Goal: Task Accomplishment & Management: Manage account settings

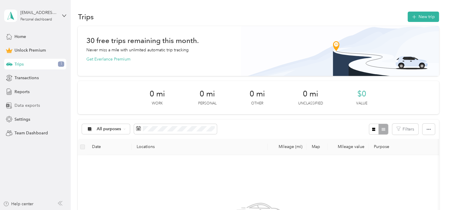
click at [32, 104] on span "Data exports" at bounding box center [27, 105] width 25 height 6
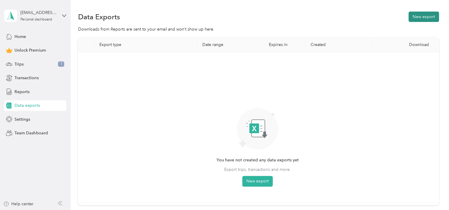
click at [416, 19] on button "New export" at bounding box center [424, 17] width 30 height 10
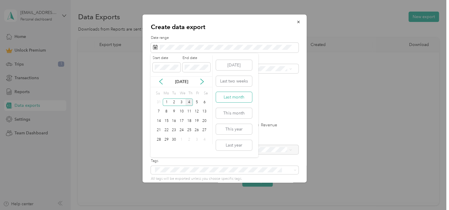
click at [229, 98] on button "Last month" at bounding box center [234, 97] width 36 height 10
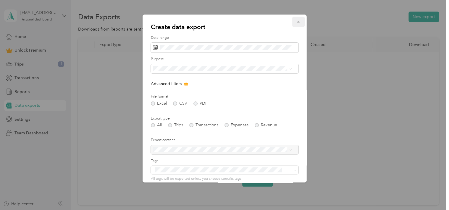
click at [297, 21] on icon "button" at bounding box center [298, 22] width 2 height 2
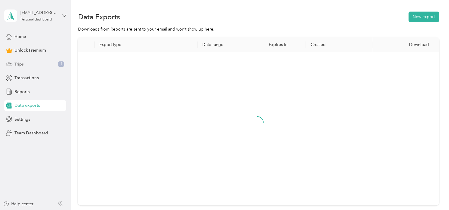
click at [44, 62] on div "Trips 1" at bounding box center [35, 64] width 62 height 11
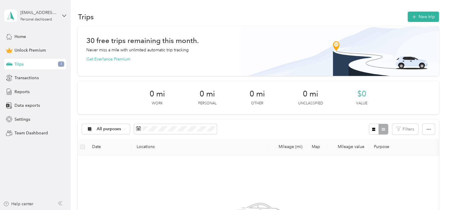
click at [57, 66] on div "Trips 1" at bounding box center [35, 64] width 62 height 11
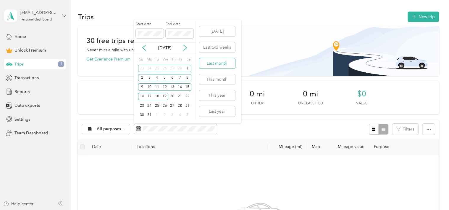
click at [223, 62] on button "Last month" at bounding box center [217, 63] width 36 height 10
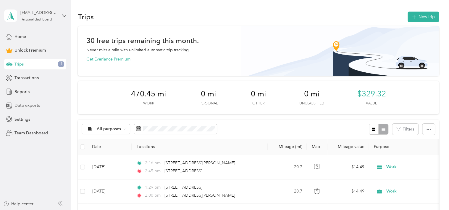
click at [25, 105] on span "Data exports" at bounding box center [27, 105] width 25 height 6
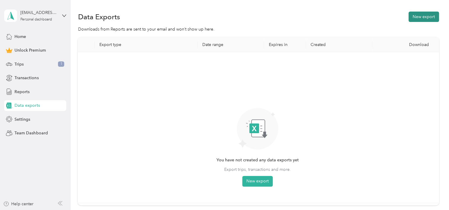
click at [414, 17] on button "New export" at bounding box center [424, 17] width 30 height 10
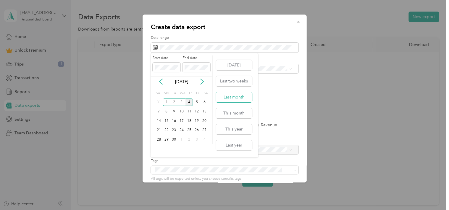
click at [232, 98] on button "Last month" at bounding box center [234, 97] width 36 height 10
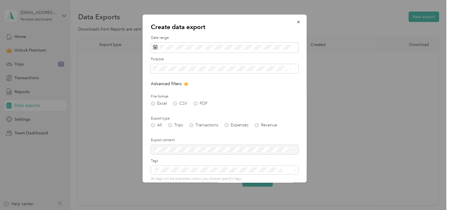
click at [232, 98] on button "Last month" at bounding box center [234, 97] width 36 height 10
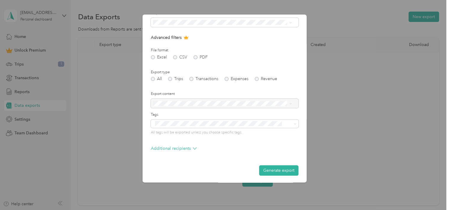
scroll to position [47, 0]
click at [210, 110] on form "Date range Purpose Advanced filters File format Excel CSV PDF Export type All T…" at bounding box center [225, 81] width 148 height 186
click at [261, 167] on button "Generate export" at bounding box center [278, 169] width 39 height 10
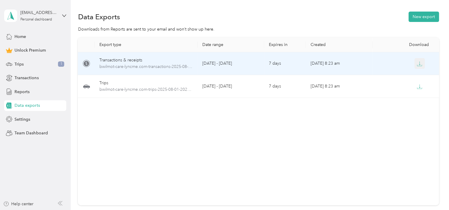
click at [420, 63] on icon "button" at bounding box center [419, 63] width 5 height 5
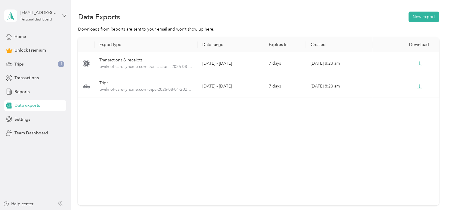
click at [290, 116] on div "Export type Date range Expires in Created Download Transactions & receipts bwil…" at bounding box center [258, 121] width 361 height 168
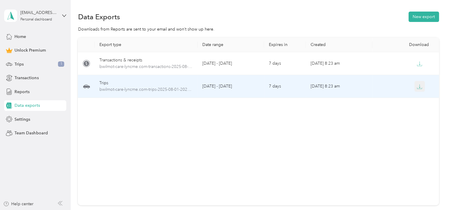
click at [420, 87] on icon "button" at bounding box center [419, 86] width 5 height 5
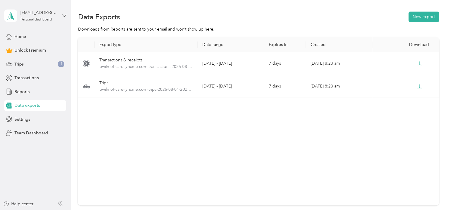
click at [216, 135] on div "Export type Date range Expires in Created Download Transactions & receipts bwil…" at bounding box center [258, 121] width 361 height 168
click at [25, 63] on div "Trips 1" at bounding box center [35, 64] width 62 height 11
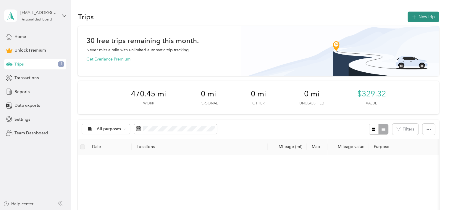
click at [422, 15] on button "New trip" at bounding box center [423, 17] width 31 height 10
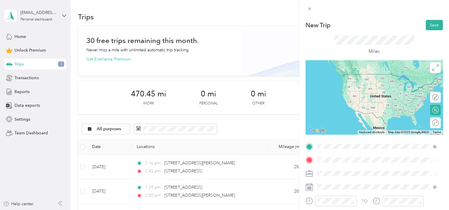
click at [349, 73] on span "[STREET_ADDRESS][US_STATE]" at bounding box center [357, 73] width 59 height 5
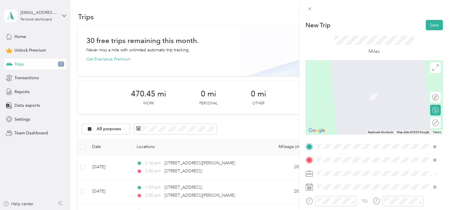
click at [353, 88] on span "[STREET_ADDRESS][US_STATE]" at bounding box center [357, 87] width 59 height 5
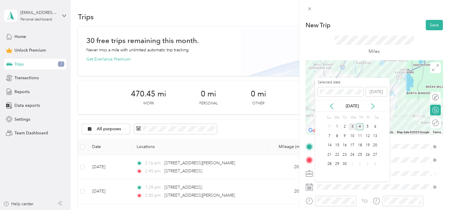
click at [353, 126] on div "3" at bounding box center [353, 126] width 8 height 7
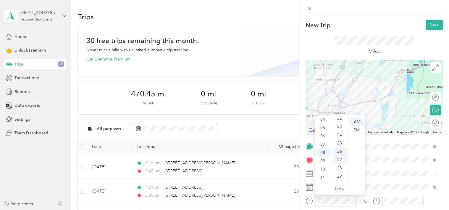
scroll to position [245, 0]
click at [341, 159] on div "34" at bounding box center [340, 158] width 14 height 8
click at [354, 122] on div "AM" at bounding box center [357, 122] width 14 height 8
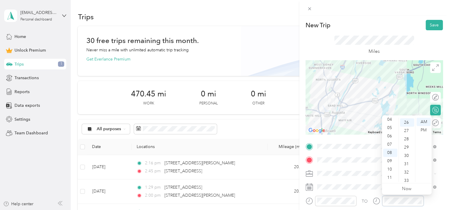
scroll to position [216, 0]
click at [408, 178] on div "58" at bounding box center [407, 180] width 14 height 8
click at [425, 120] on div "AM" at bounding box center [424, 122] width 14 height 8
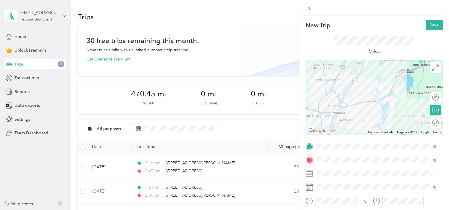
click at [330, 91] on div "Work" at bounding box center [376, 90] width 115 height 6
click at [430, 25] on button "Save" at bounding box center [434, 25] width 17 height 10
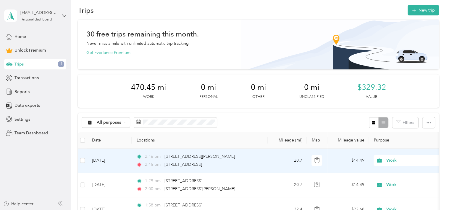
scroll to position [0, 0]
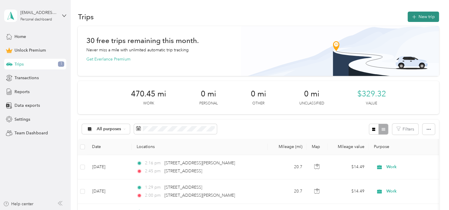
click at [413, 15] on icon "button" at bounding box center [414, 17] width 7 height 7
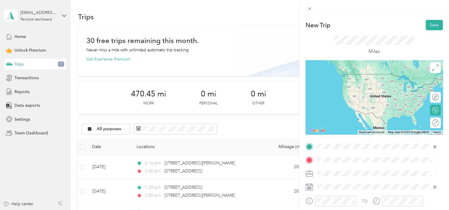
click at [342, 77] on span "[STREET_ADDRESS][US_STATE]" at bounding box center [357, 73] width 59 height 5
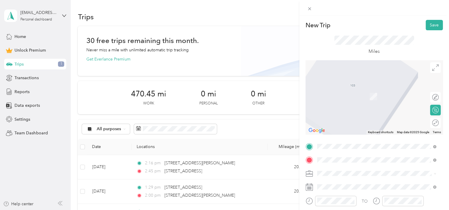
click at [350, 94] on li "[STREET_ADDRESS][US_STATE]" at bounding box center [376, 88] width 123 height 12
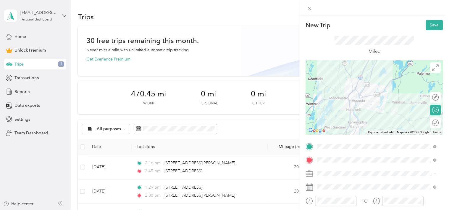
click at [328, 92] on li "Work" at bounding box center [376, 90] width 123 height 10
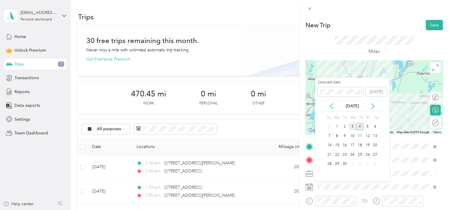
click at [353, 126] on div "3" at bounding box center [353, 126] width 8 height 7
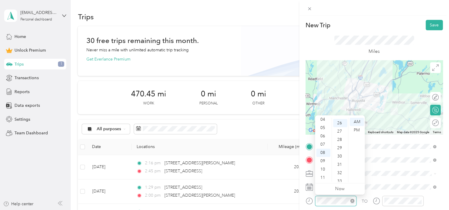
scroll to position [216, 0]
click at [323, 160] on div "09" at bounding box center [323, 161] width 14 height 8
click at [340, 137] on div "29" at bounding box center [340, 136] width 14 height 8
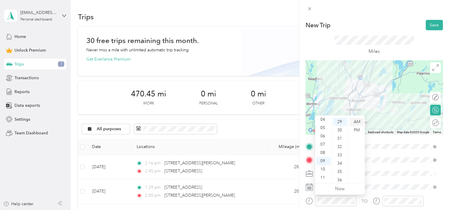
click at [357, 121] on div "AM" at bounding box center [357, 122] width 14 height 8
click at [324, 168] on div "10" at bounding box center [323, 169] width 14 height 8
click at [357, 120] on div "AM" at bounding box center [357, 122] width 14 height 8
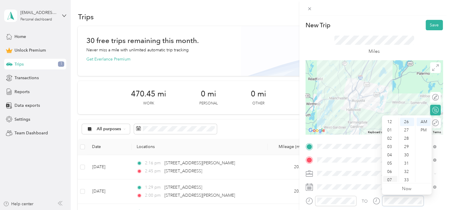
scroll to position [36, 0]
click at [390, 171] on div "10" at bounding box center [390, 169] width 14 height 8
click at [406, 148] on div "54" at bounding box center [407, 146] width 14 height 8
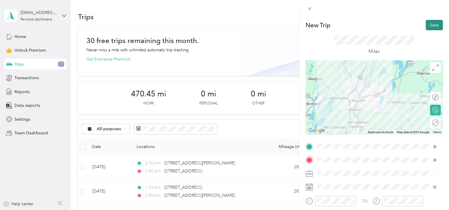
click at [430, 27] on button "Save" at bounding box center [434, 25] width 17 height 10
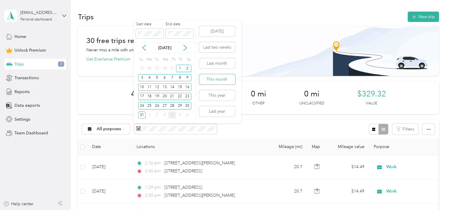
click at [218, 78] on button "This month" at bounding box center [217, 79] width 36 height 10
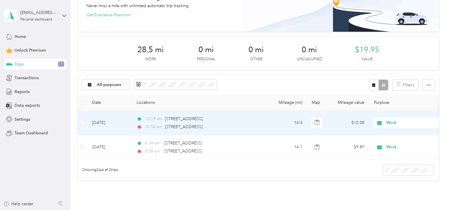
scroll to position [59, 0]
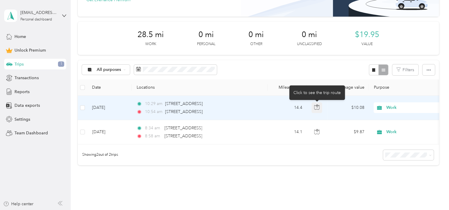
click at [318, 106] on icon "button" at bounding box center [316, 106] width 5 height 5
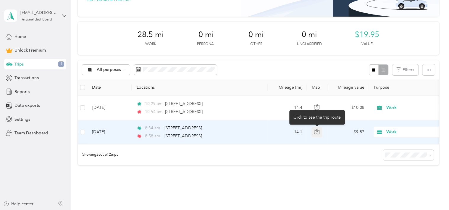
click at [315, 131] on icon "button" at bounding box center [316, 131] width 5 height 5
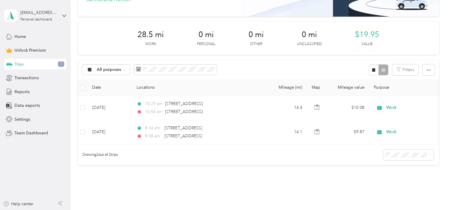
click at [308, 159] on div "Showing 2 out of 2 trips" at bounding box center [258, 154] width 361 height 21
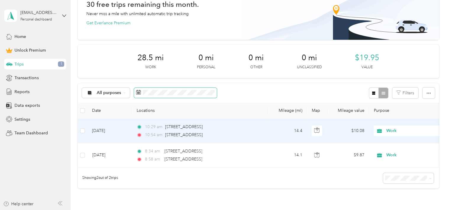
scroll to position [0, 0]
